Goal: Task Accomplishment & Management: Manage account settings

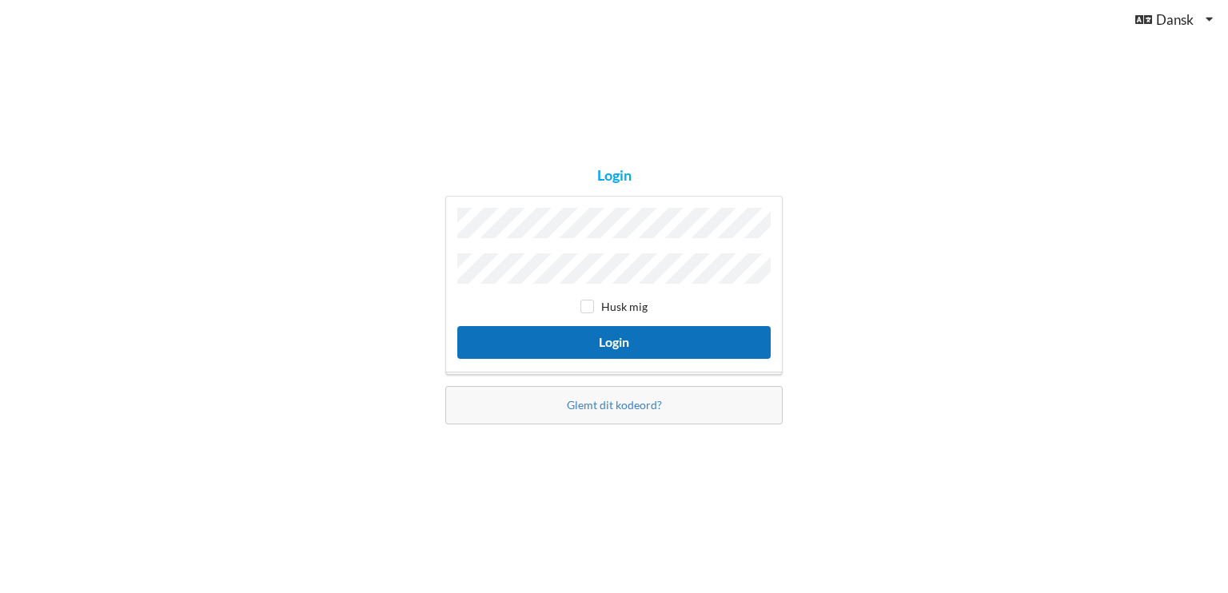
click at [644, 335] on button "Login" at bounding box center [613, 342] width 313 height 33
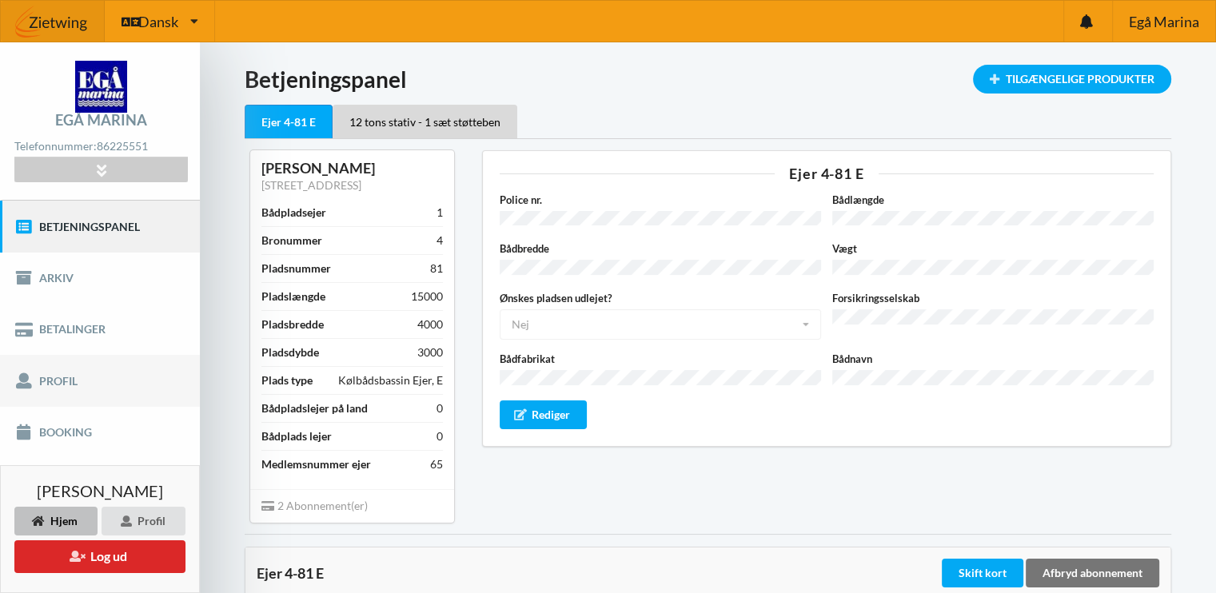
click at [78, 374] on link "Profil" at bounding box center [100, 380] width 200 height 51
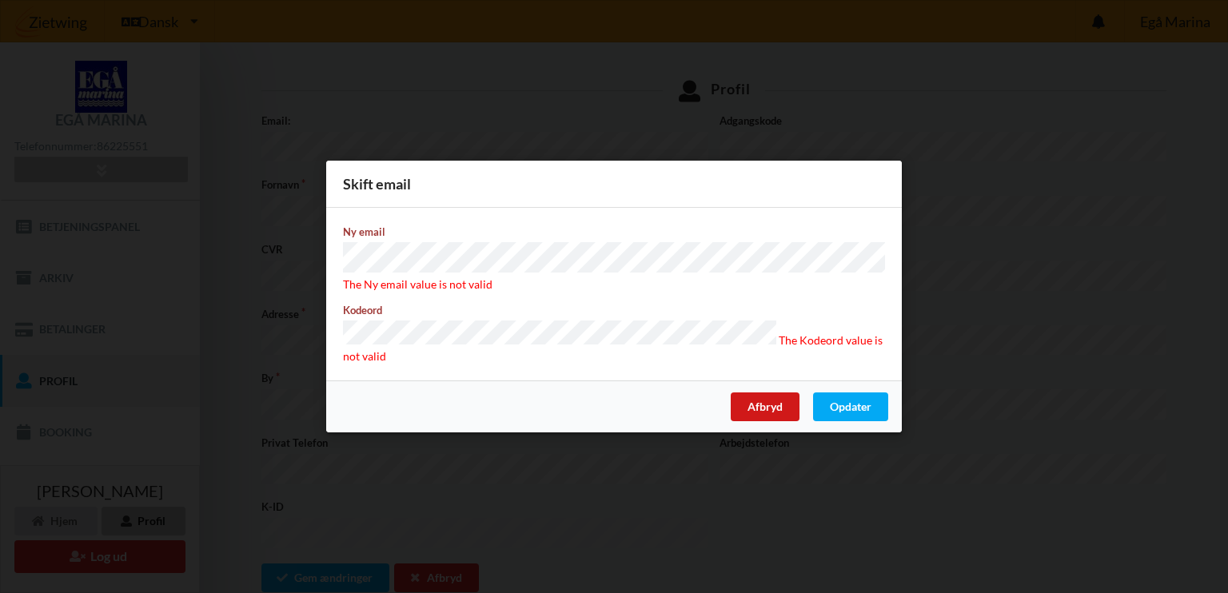
click at [774, 401] on div "Afbryd" at bounding box center [765, 407] width 69 height 29
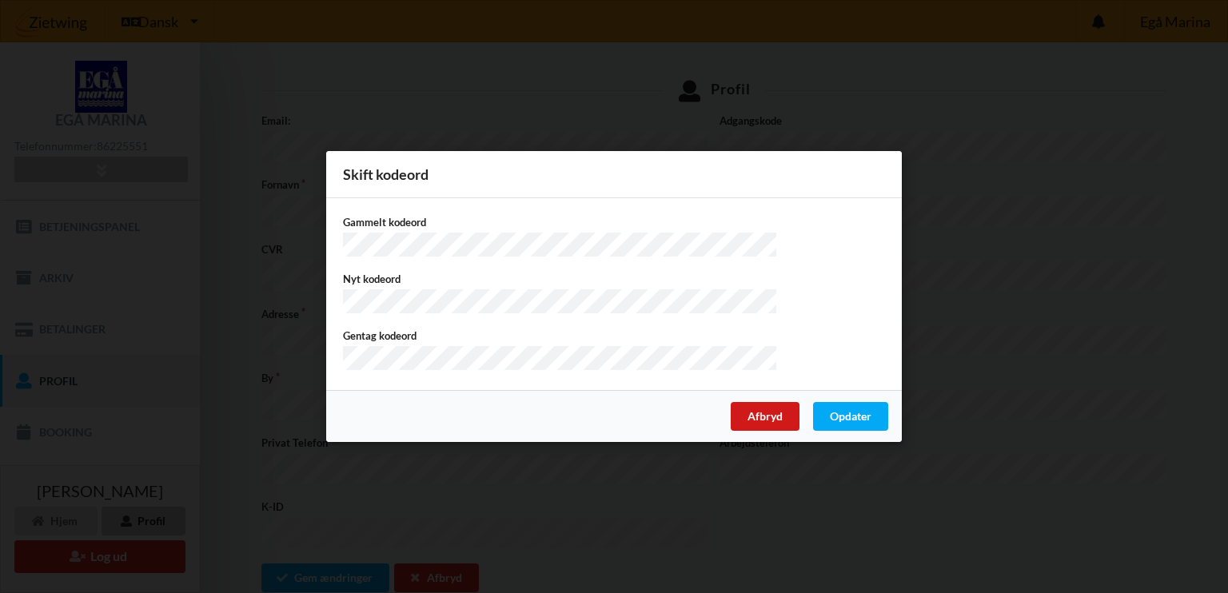
click at [761, 423] on div "Afbryd" at bounding box center [765, 416] width 69 height 29
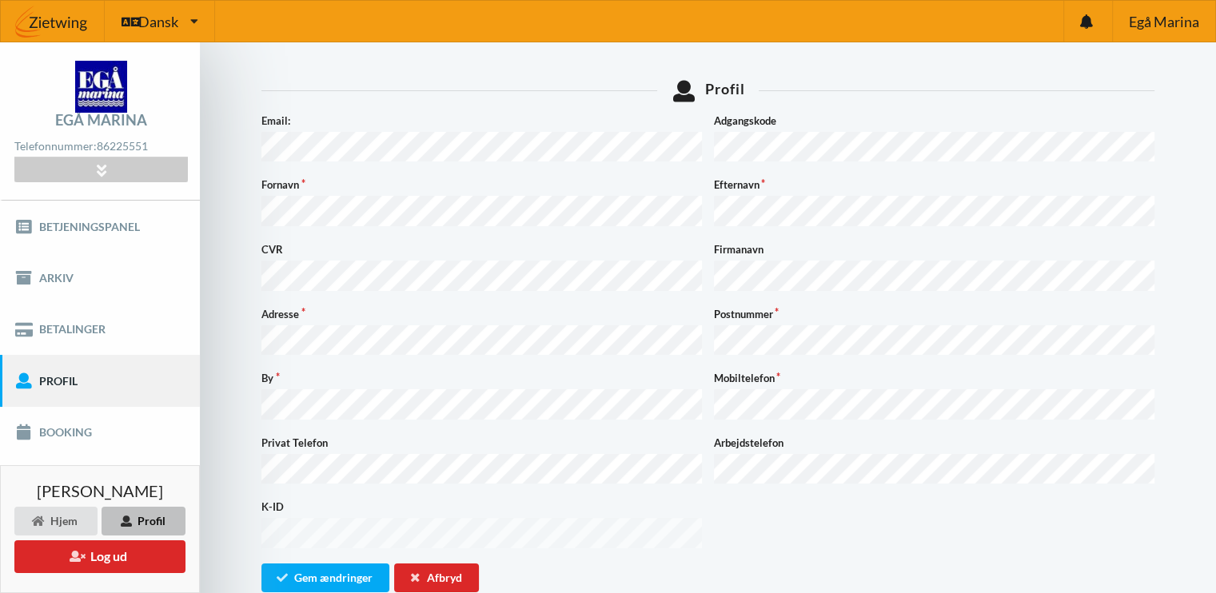
click at [144, 517] on div "Profil" at bounding box center [144, 521] width 84 height 29
click at [68, 521] on div "Hjem" at bounding box center [55, 521] width 83 height 29
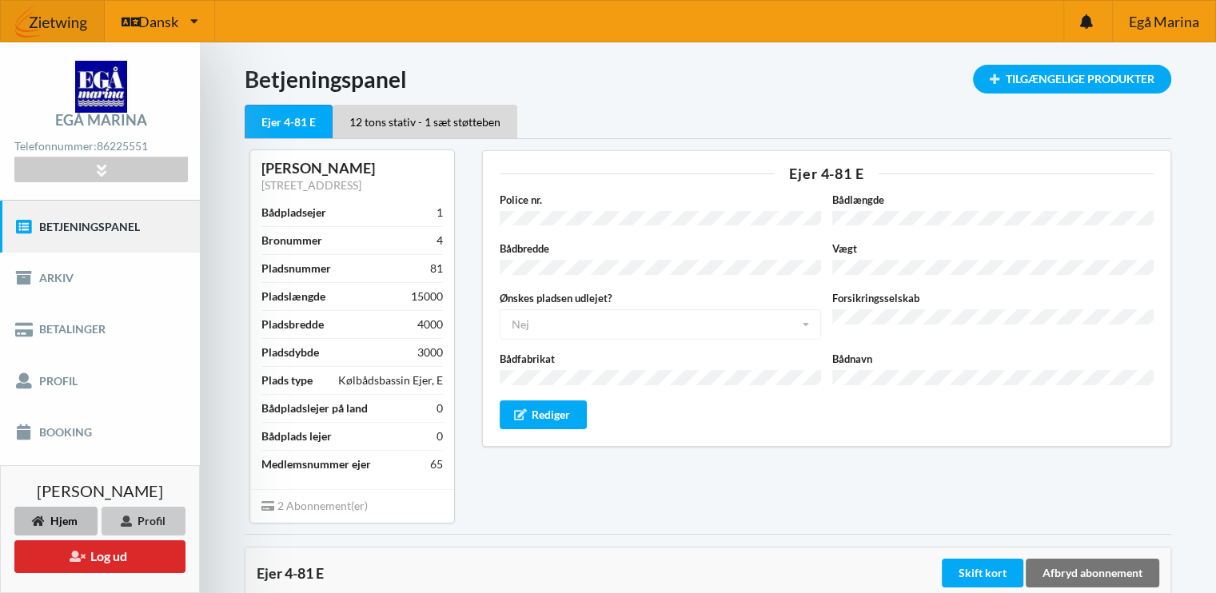
click at [134, 521] on div "Profil" at bounding box center [144, 521] width 84 height 29
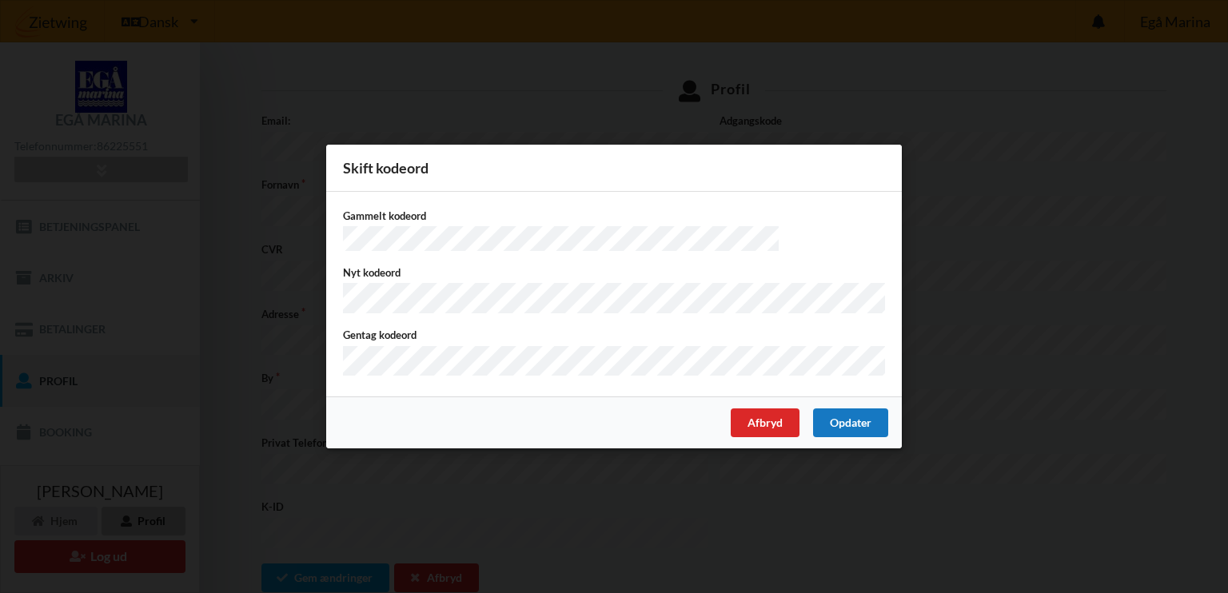
click at [854, 428] on div "Opdater" at bounding box center [850, 423] width 75 height 29
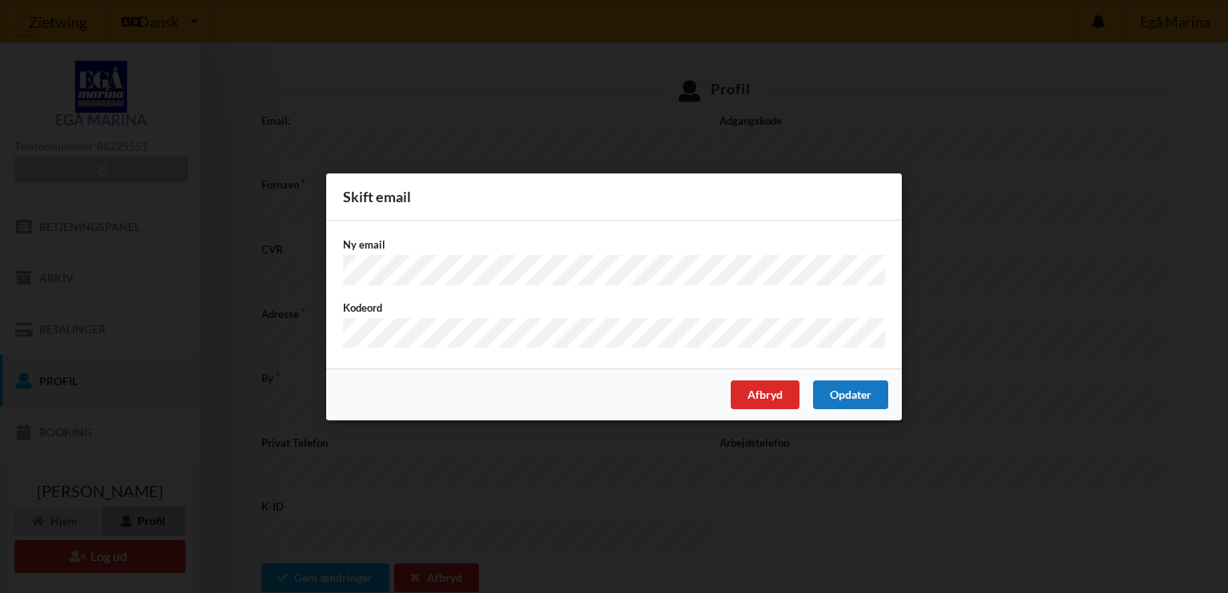
click at [854, 384] on div "Opdater" at bounding box center [850, 394] width 75 height 29
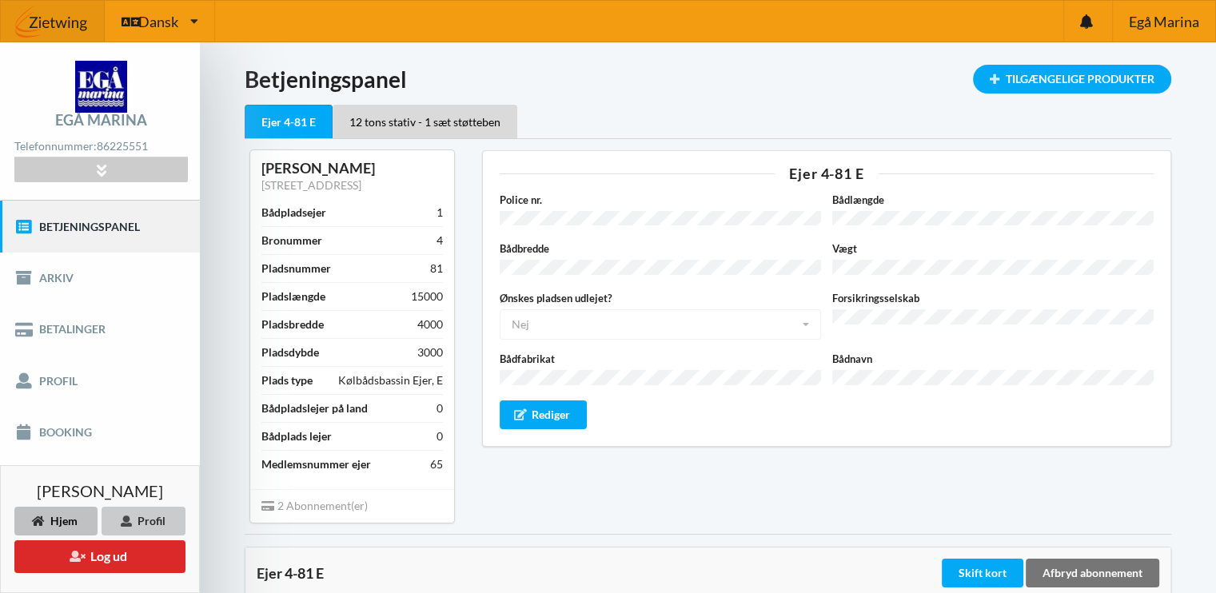
click at [144, 524] on div "Profil" at bounding box center [144, 521] width 84 height 29
